Goal: Information Seeking & Learning: Learn about a topic

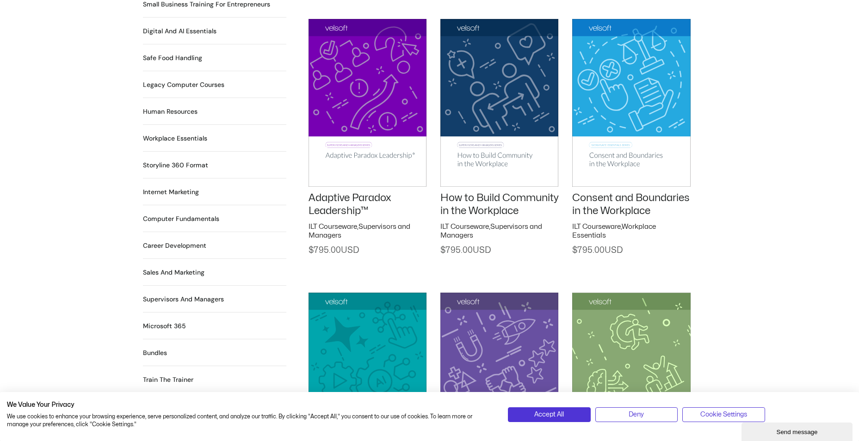
scroll to position [683, 0]
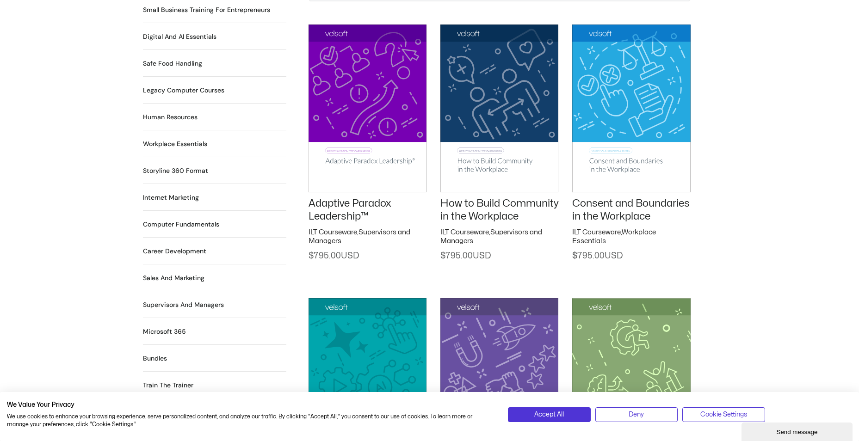
click at [480, 199] on h2 "How to Build Community in the Workplace" at bounding box center [499, 210] width 118 height 26
click at [482, 214] on div "How to Build Community in the Workplace ILT Courseware , Supervisors and Manage…" at bounding box center [499, 131] width 118 height 260
click at [472, 203] on link "How to Build Community in the Workplace" at bounding box center [499, 210] width 118 height 24
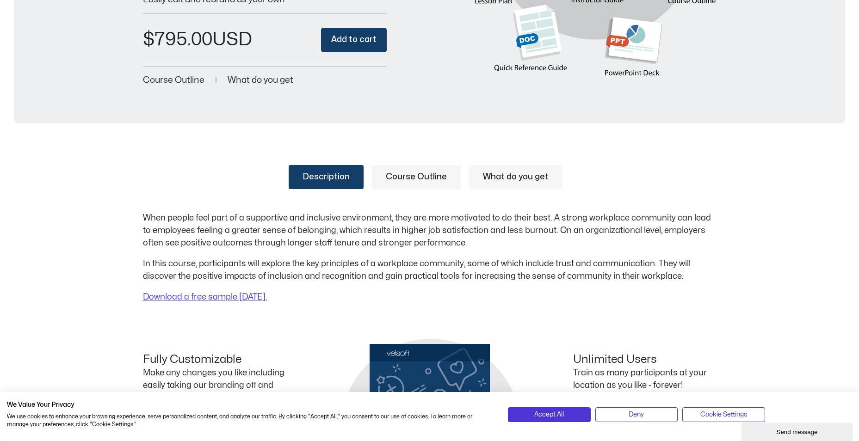
scroll to position [267, 0]
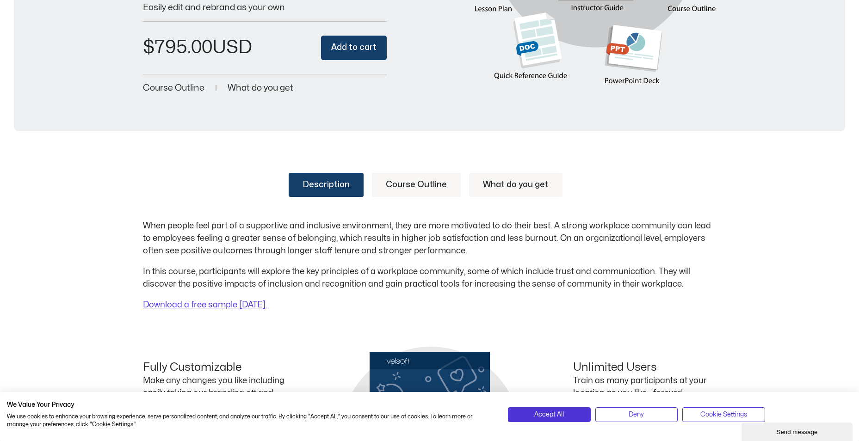
click at [429, 185] on link "Course Outline" at bounding box center [416, 185] width 89 height 24
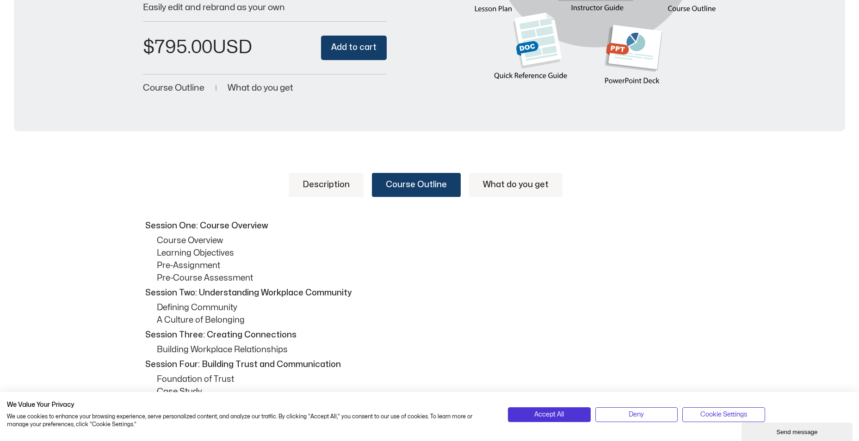
click at [518, 193] on link "What do you get" at bounding box center [515, 185] width 93 height 24
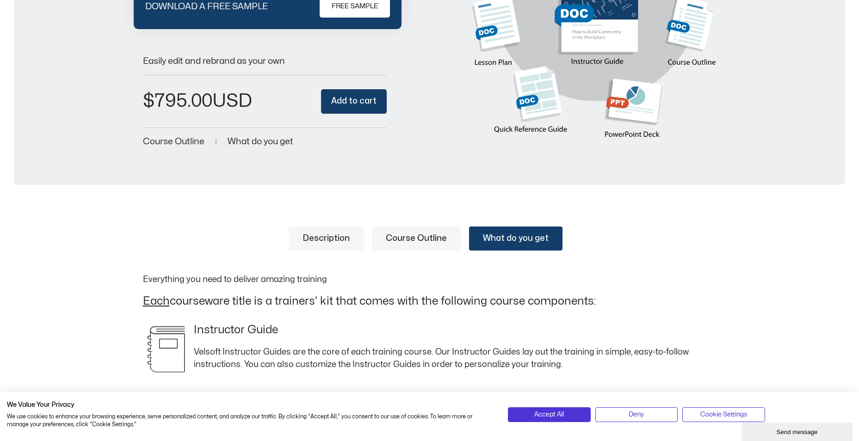
scroll to position [0, 0]
